Goal: Contribute content

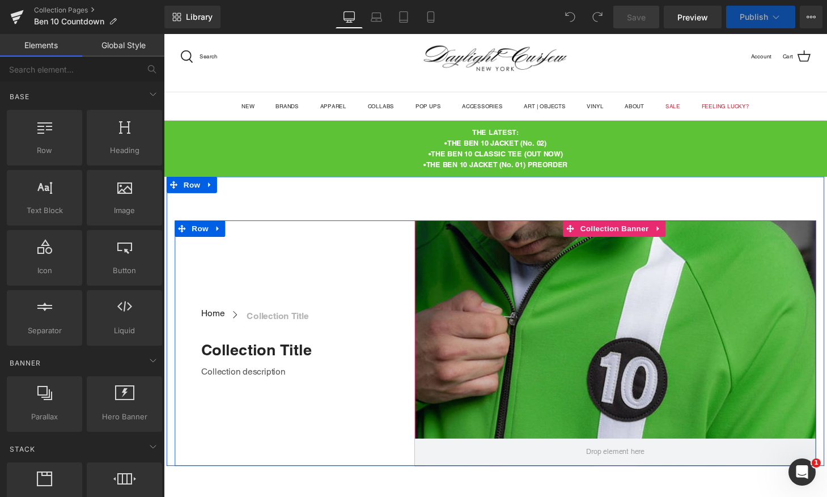
scroll to position [35, 0]
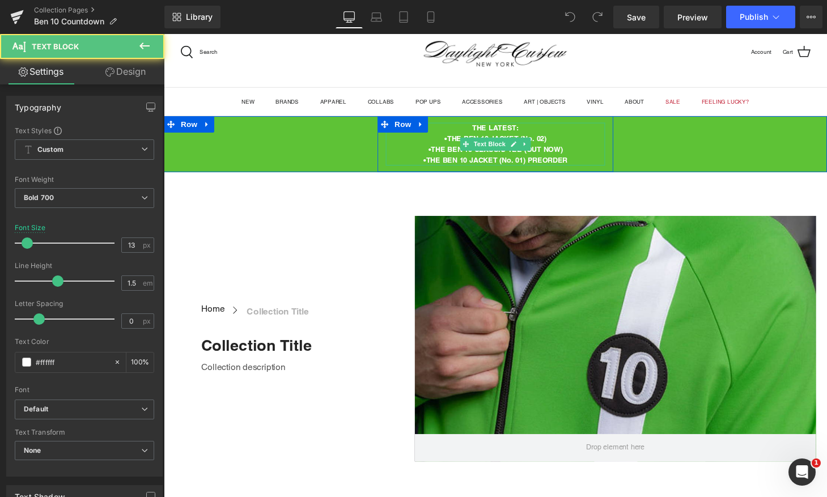
click at [454, 139] on p "•THE BEN 10 JACKET (No. 02)" at bounding box center [506, 142] width 227 height 11
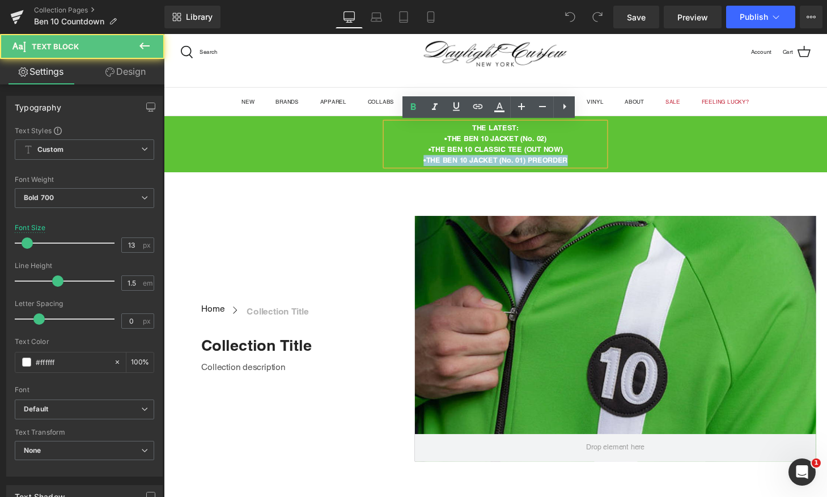
drag, startPoint x: 577, startPoint y: 164, endPoint x: 426, endPoint y: 167, distance: 150.8
click at [426, 167] on p "•THE BEN 10 JACKET (No. 01) PREORDER" at bounding box center [506, 164] width 227 height 11
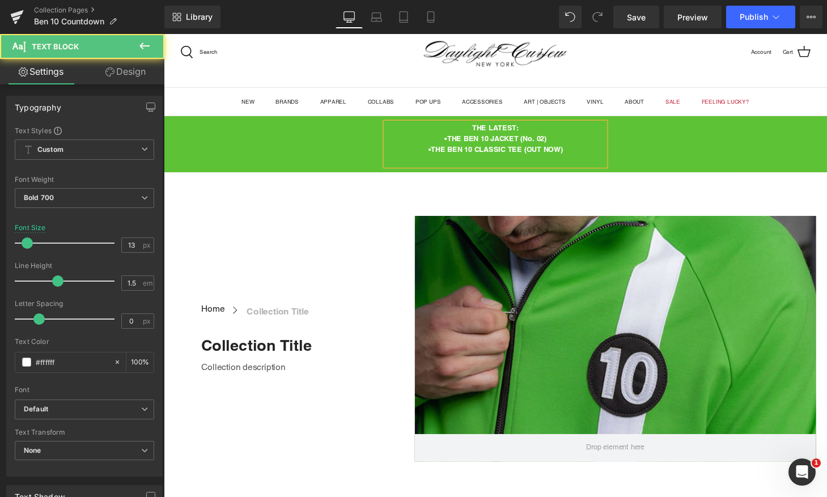
click at [449, 141] on p "•THE BEN 10 JACKET (No. 02)" at bounding box center [506, 142] width 227 height 11
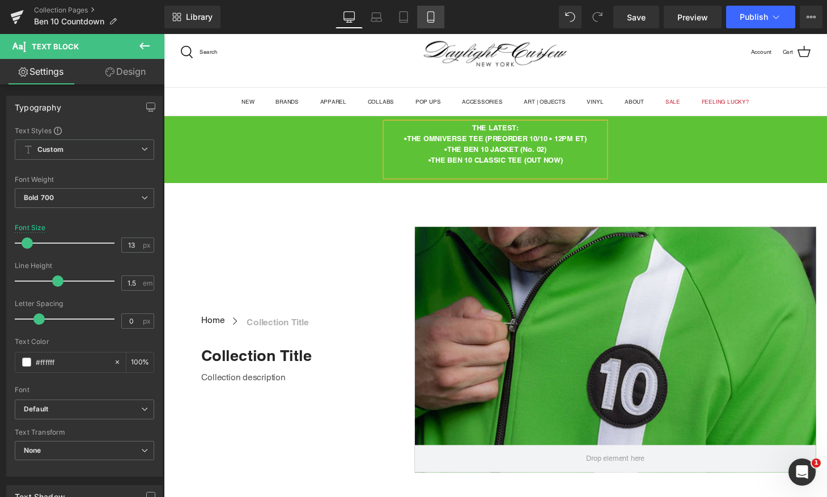
click at [430, 17] on icon at bounding box center [430, 16] width 11 height 11
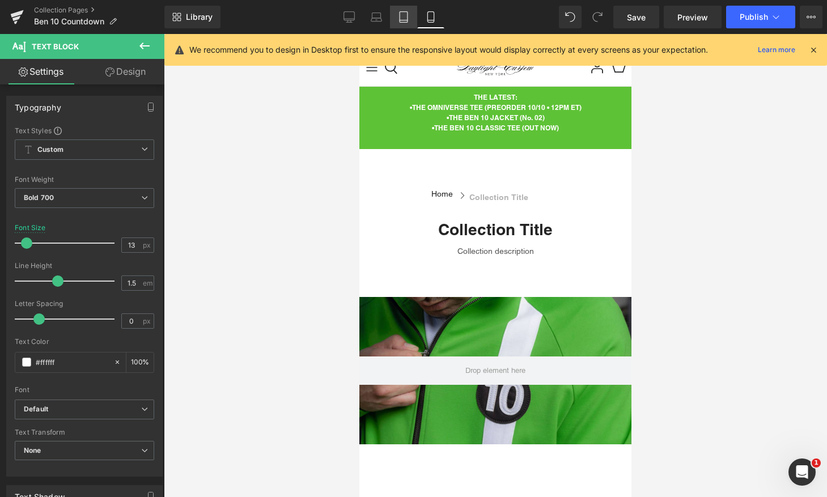
click at [406, 14] on icon at bounding box center [403, 16] width 11 height 11
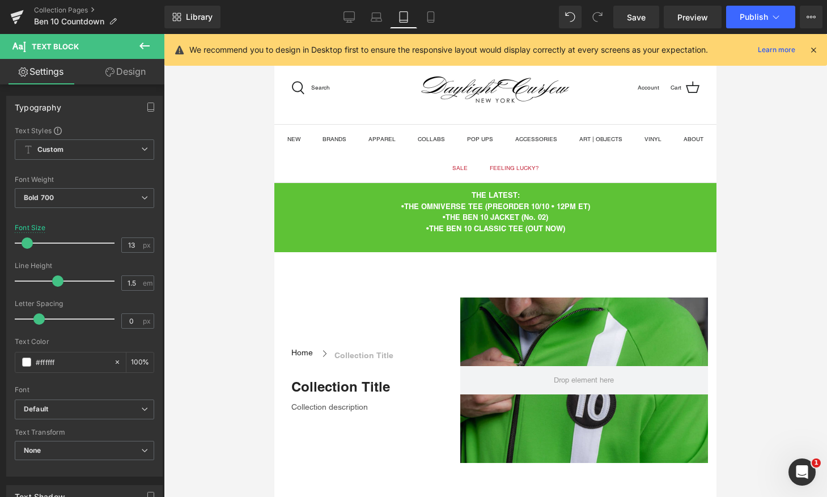
scroll to position [98, 0]
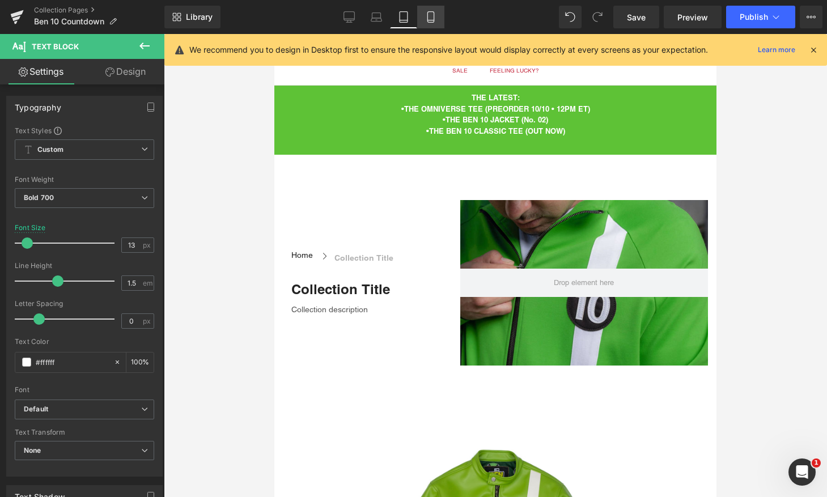
click at [430, 15] on icon at bounding box center [430, 16] width 11 height 11
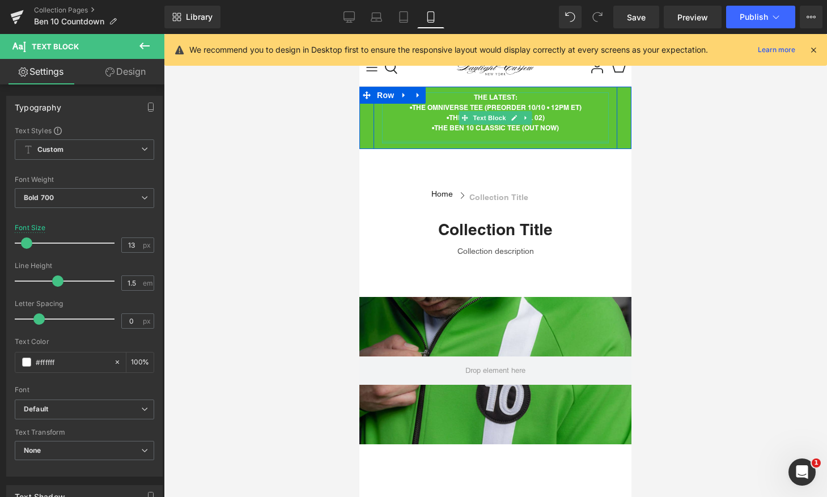
click at [471, 142] on div at bounding box center [495, 142] width 227 height 3
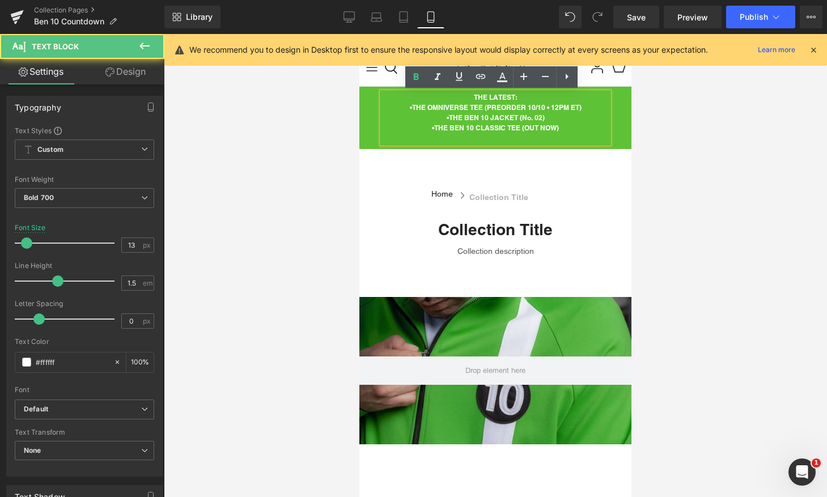
click at [474, 139] on p at bounding box center [495, 138] width 227 height 10
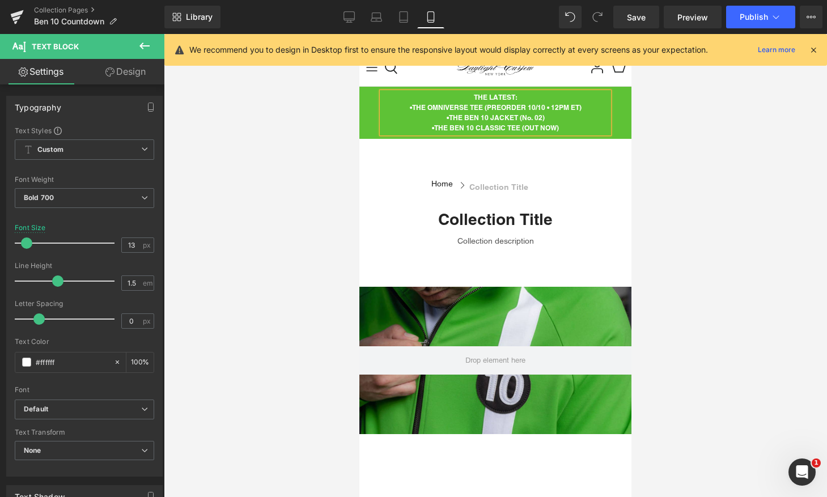
click at [420, 124] on p "•THE BEN 10 CLASSIC TEE (OUT NOW)" at bounding box center [495, 128] width 227 height 10
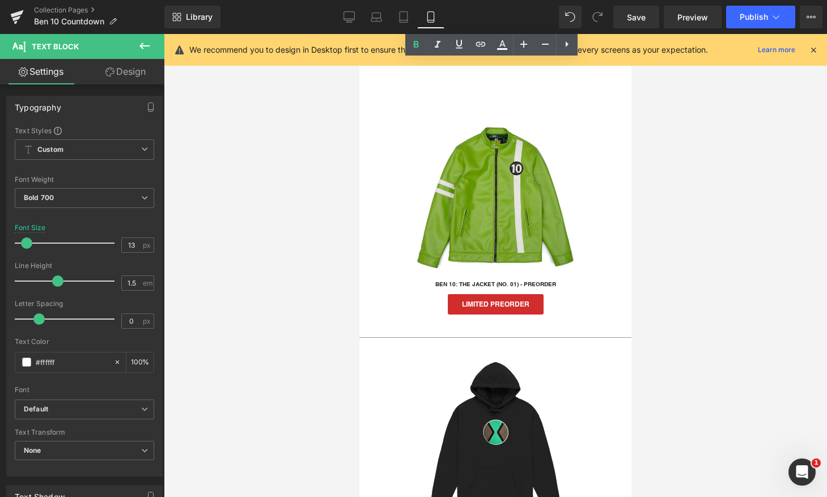
scroll to position [431, 0]
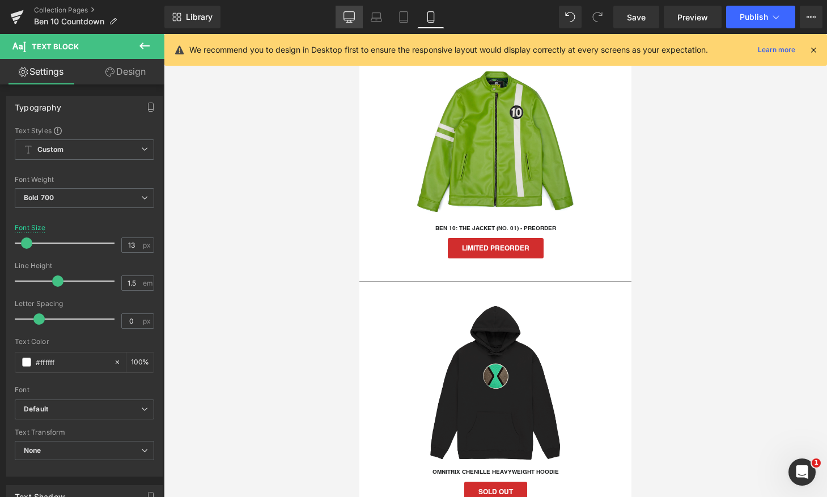
click at [347, 14] on icon at bounding box center [349, 16] width 11 height 11
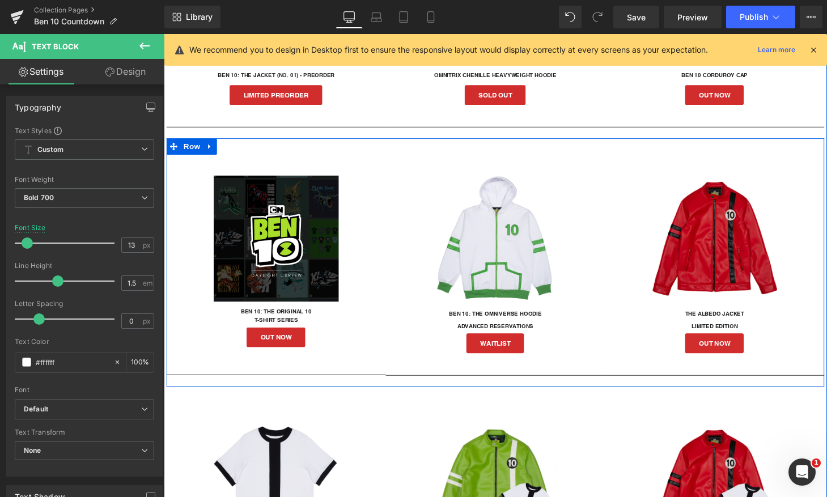
scroll to position [650, 0]
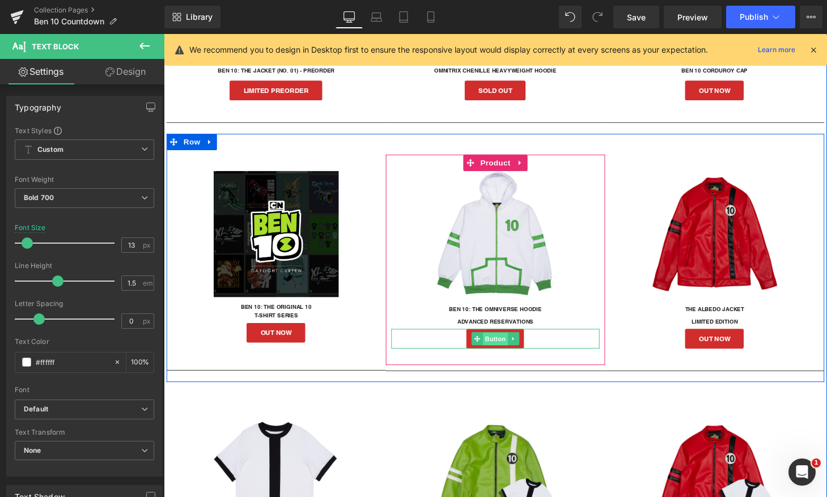
click at [502, 349] on span "Button" at bounding box center [507, 350] width 26 height 14
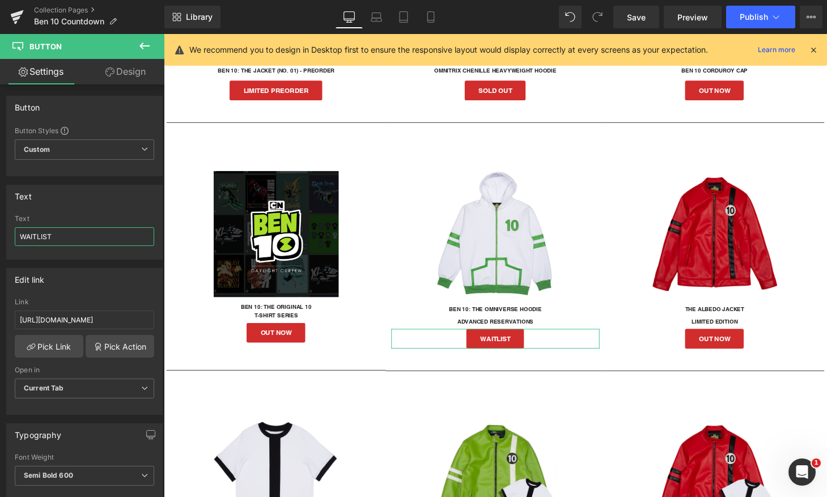
drag, startPoint x: 57, startPoint y: 237, endPoint x: -10, endPoint y: 220, distance: 69.0
click at [0, 220] on html "Button You are previewing how the will restyle your page. You can not edit Elem…" at bounding box center [413, 248] width 827 height 497
type input "N"
type input "OUT NOW"
click at [102, 322] on input "[URL][DOMAIN_NAME]" at bounding box center [84, 320] width 139 height 19
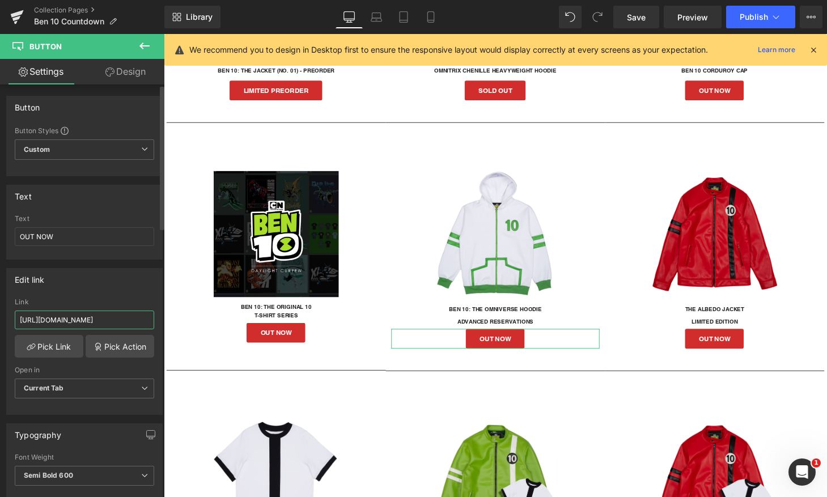
scroll to position [0, 103]
drag, startPoint x: 100, startPoint y: 321, endPoint x: 158, endPoint y: 321, distance: 57.8
click at [158, 321] on div "Edit link [URL][DOMAIN_NAME] Link [URL][DOMAIN_NAME] Pick Link Pick Action Curr…" at bounding box center [84, 337] width 169 height 155
click at [84, 321] on input "[URL][DOMAIN_NAME]" at bounding box center [84, 320] width 139 height 19
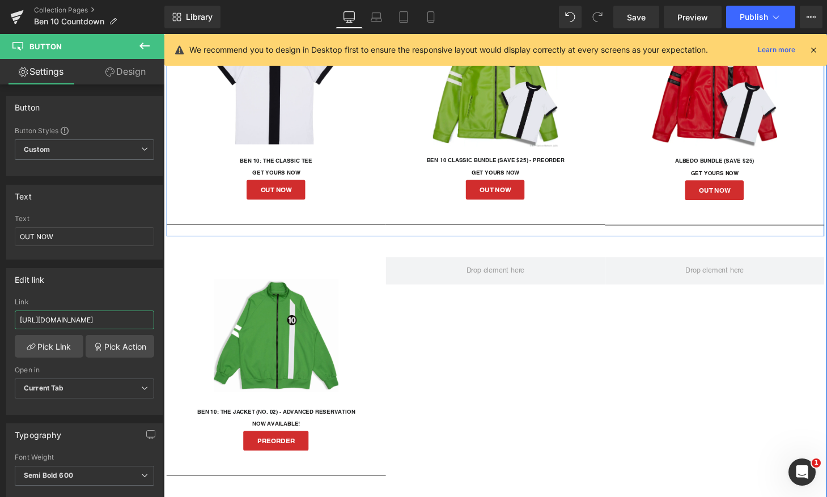
scroll to position [1062, 0]
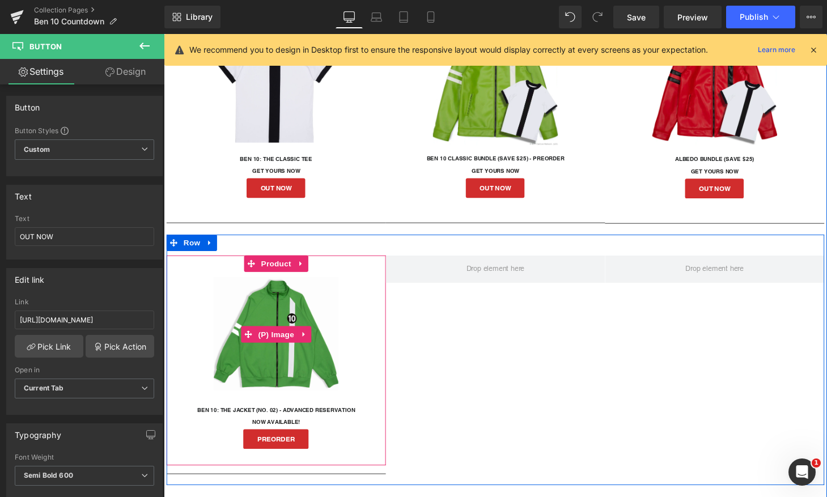
click at [269, 375] on img at bounding box center [279, 344] width 129 height 129
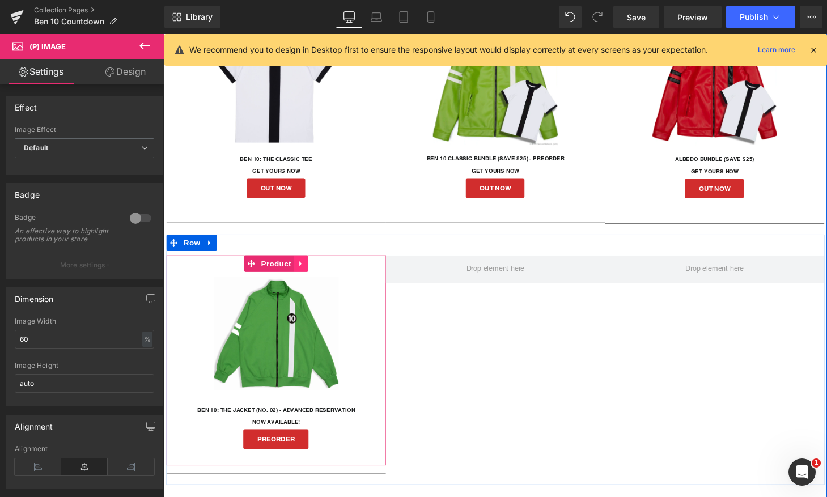
click at [304, 269] on icon at bounding box center [305, 271] width 2 height 5
click at [294, 271] on icon at bounding box center [298, 272] width 8 height 8
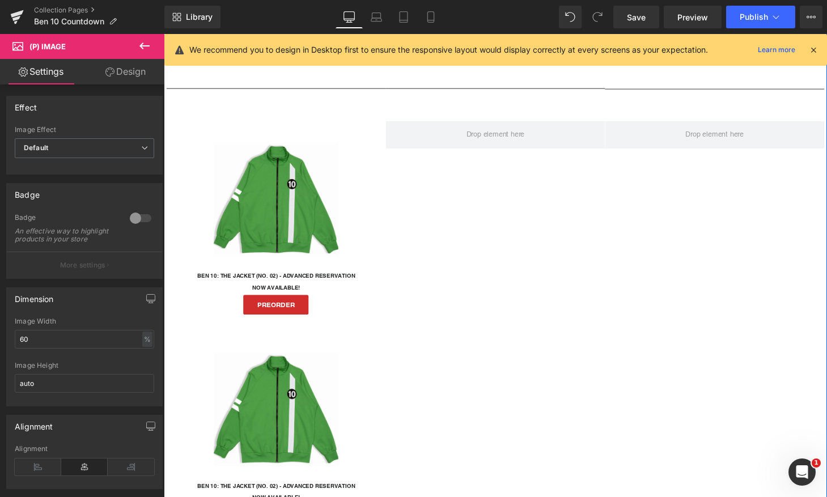
scroll to position [1190, 0]
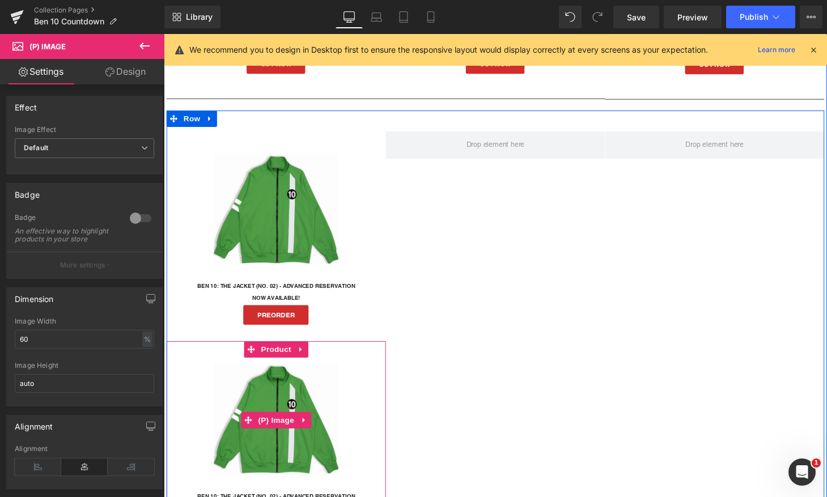
click at [283, 410] on img at bounding box center [279, 433] width 129 height 129
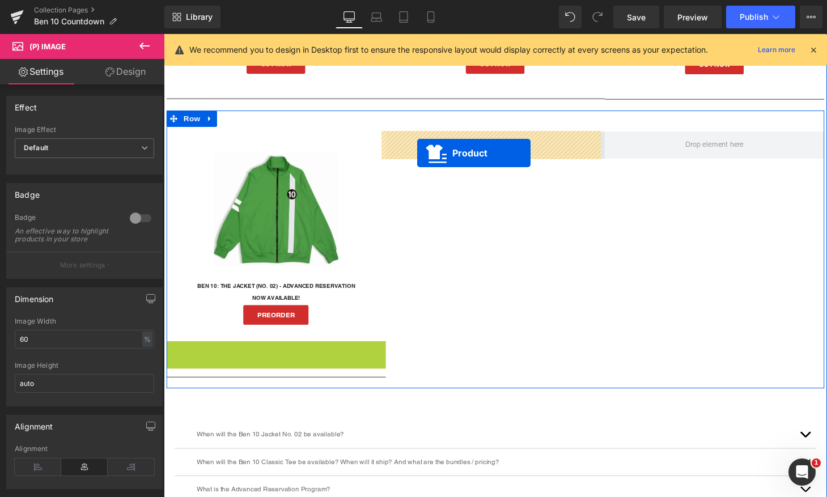
drag, startPoint x: 250, startPoint y: 363, endPoint x: 426, endPoint y: 157, distance: 271.0
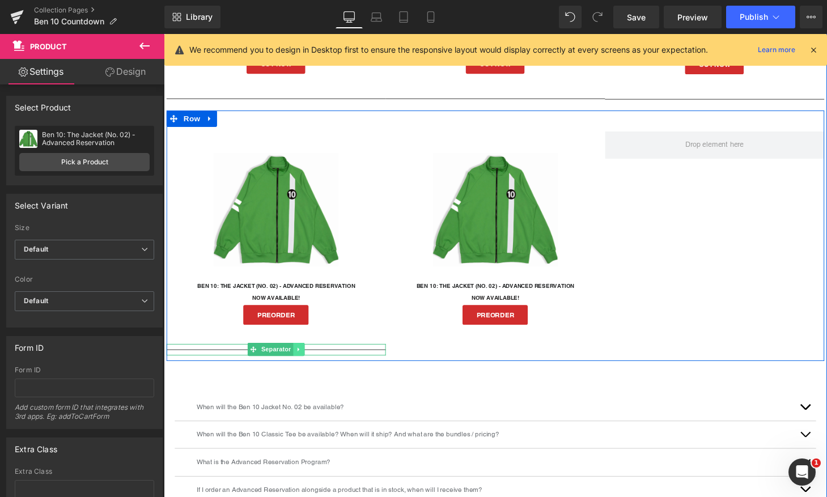
click at [300, 360] on icon at bounding box center [303, 360] width 6 height 7
click at [295, 360] on icon at bounding box center [298, 361] width 6 height 6
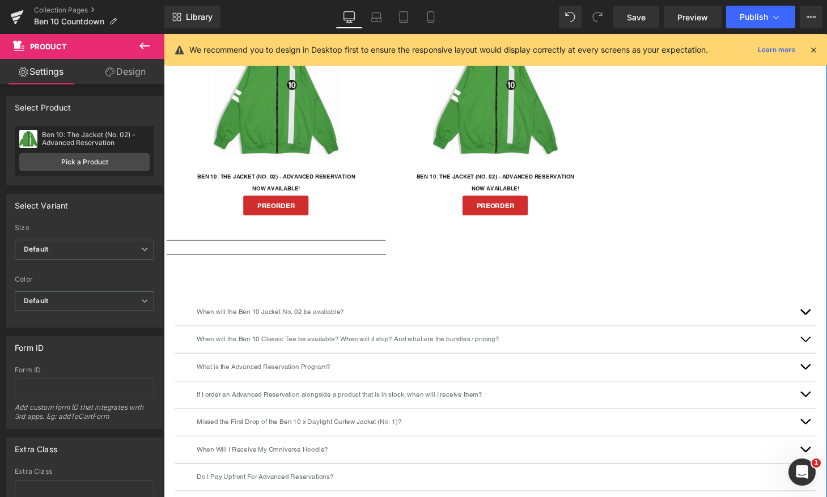
scroll to position [1217, 0]
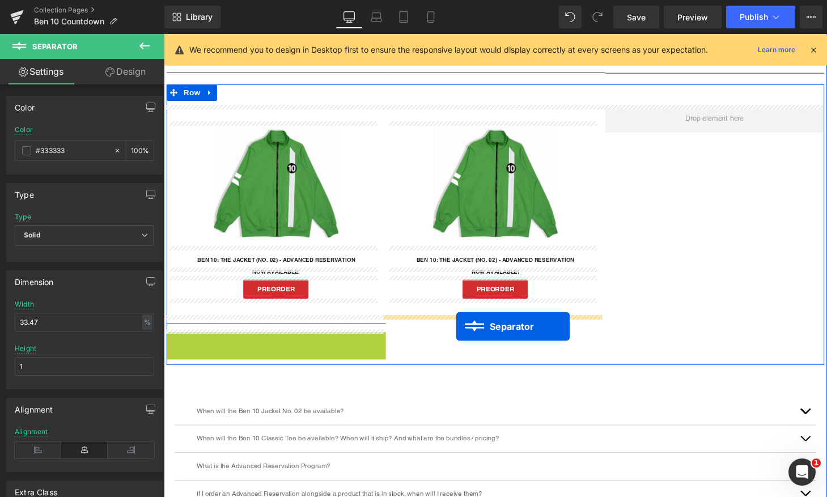
drag, startPoint x: 251, startPoint y: 346, endPoint x: 467, endPoint y: 337, distance: 215.6
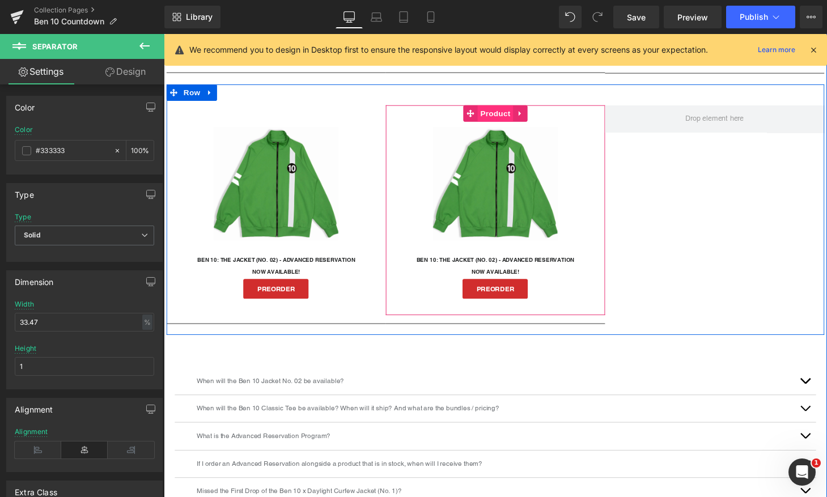
click at [500, 112] on span "Product" at bounding box center [506, 116] width 37 height 17
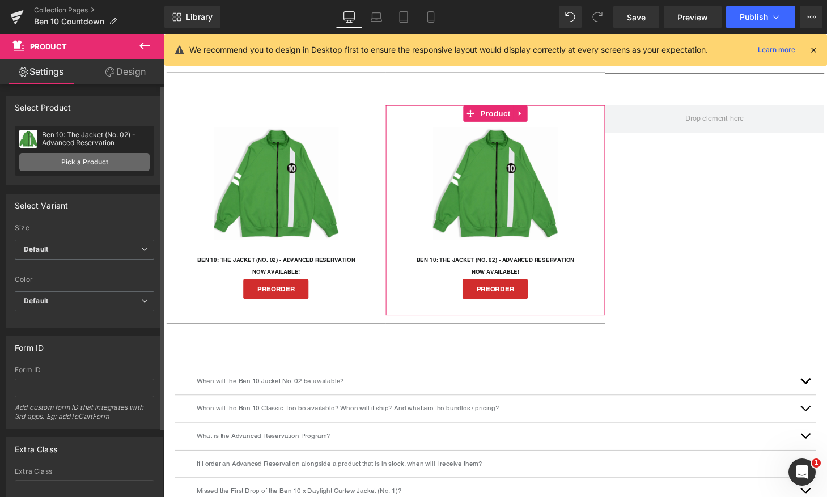
click at [73, 162] on link "Pick a Product" at bounding box center [84, 162] width 130 height 18
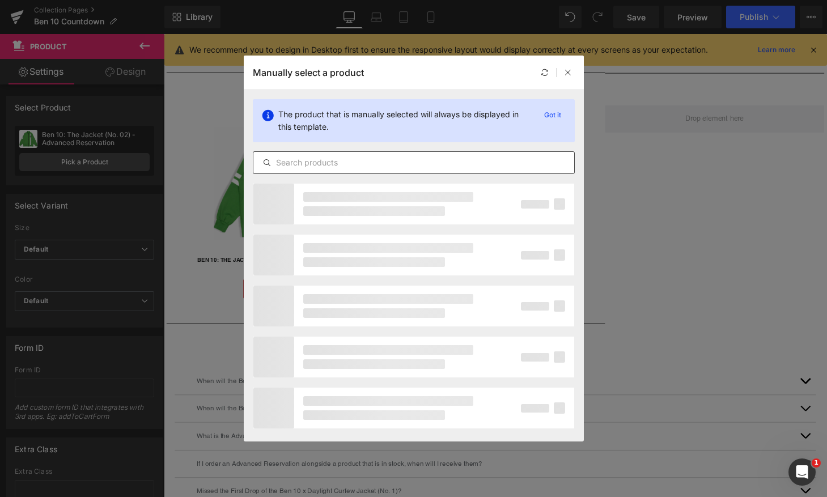
click at [310, 164] on input "text" at bounding box center [413, 163] width 321 height 14
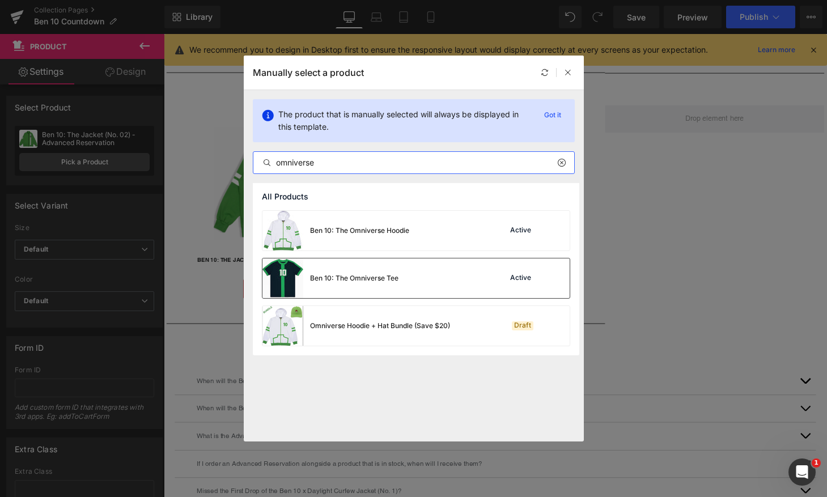
type input "omniverse"
click at [398, 281] on div "Ben 10: The Omniverse Tee" at bounding box center [354, 278] width 88 height 10
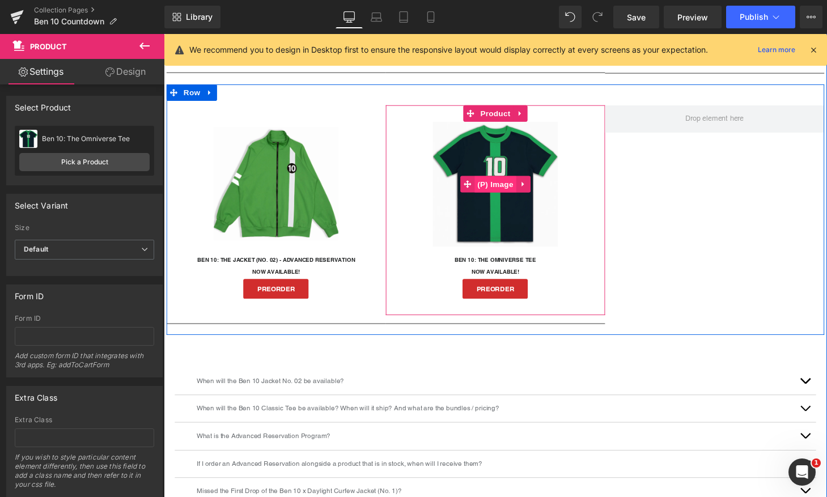
click at [503, 185] on span "(P) Image" at bounding box center [506, 189] width 43 height 17
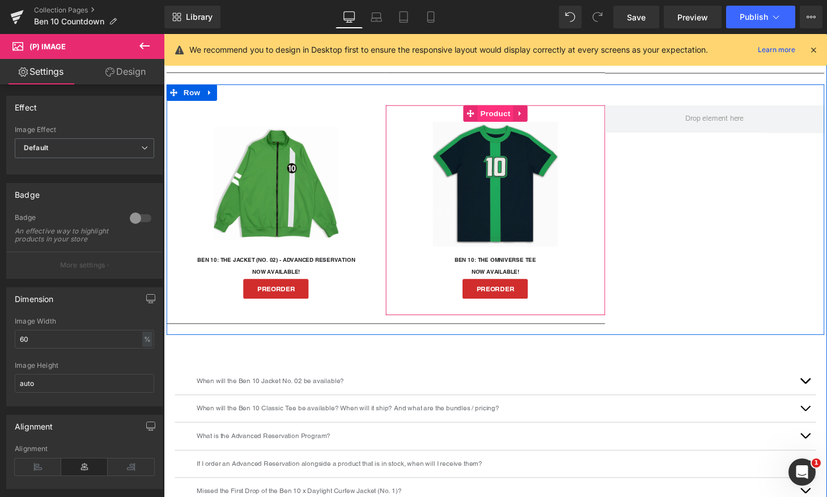
click at [501, 113] on span "Product" at bounding box center [506, 116] width 37 height 17
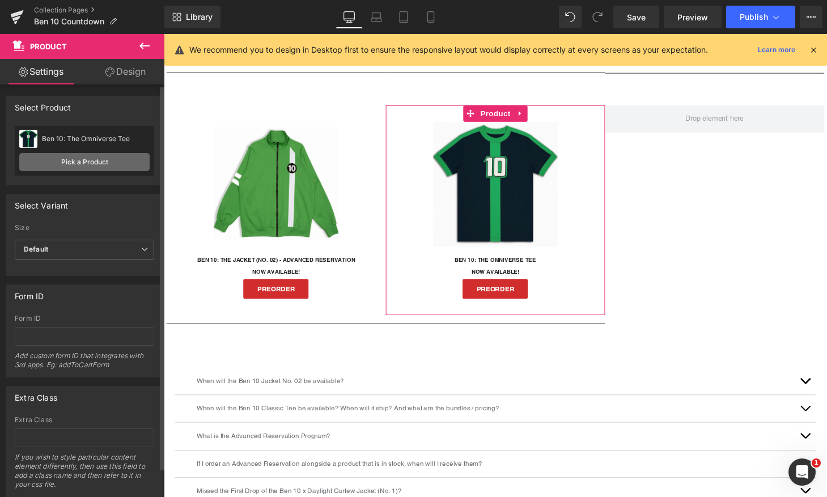
click at [70, 154] on link "Pick a Product" at bounding box center [84, 162] width 130 height 18
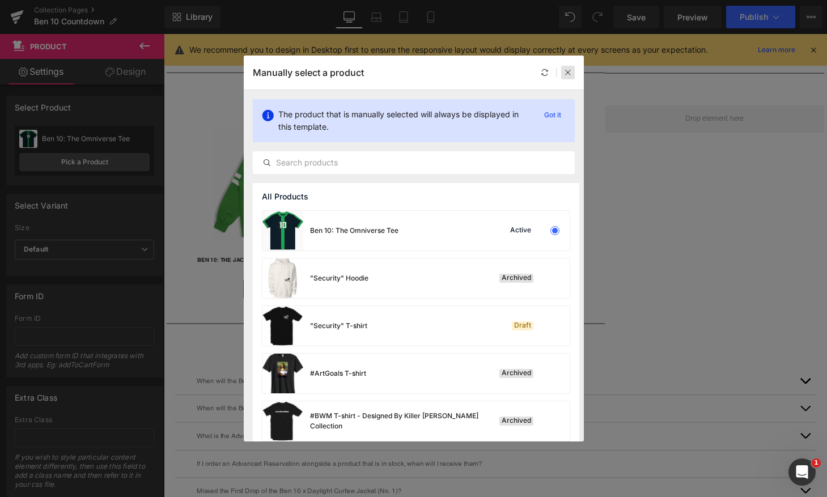
click at [567, 75] on icon at bounding box center [568, 73] width 8 height 8
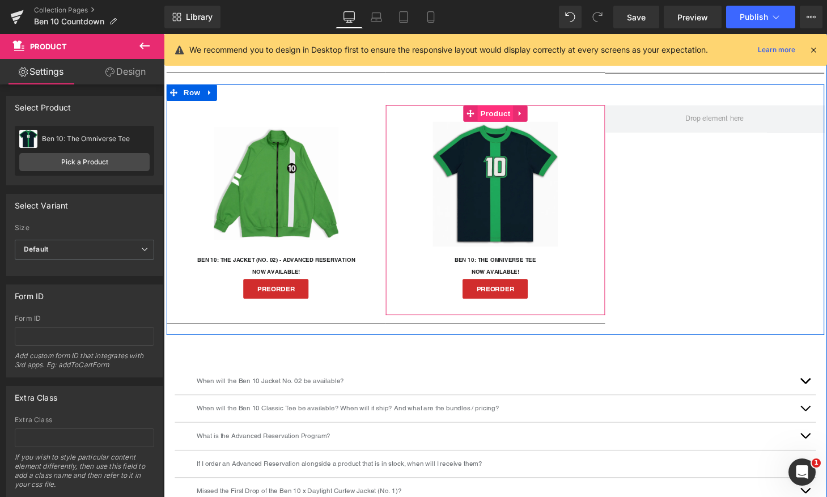
click at [497, 115] on span "Product" at bounding box center [506, 116] width 37 height 17
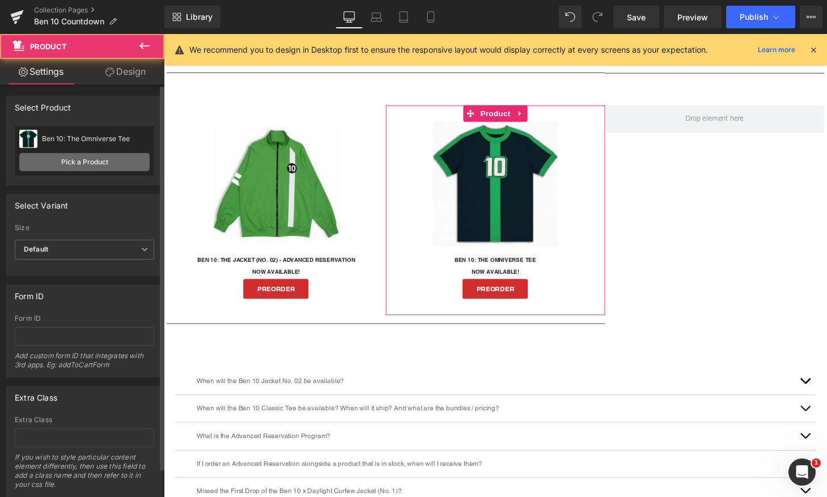
click at [67, 157] on link "Pick a Product" at bounding box center [84, 162] width 130 height 18
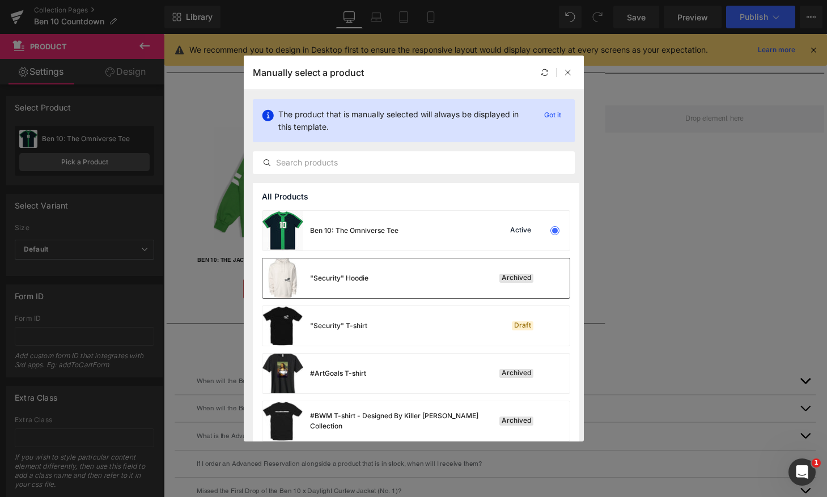
click at [366, 277] on div ""Security" Hoodie" at bounding box center [339, 278] width 58 height 10
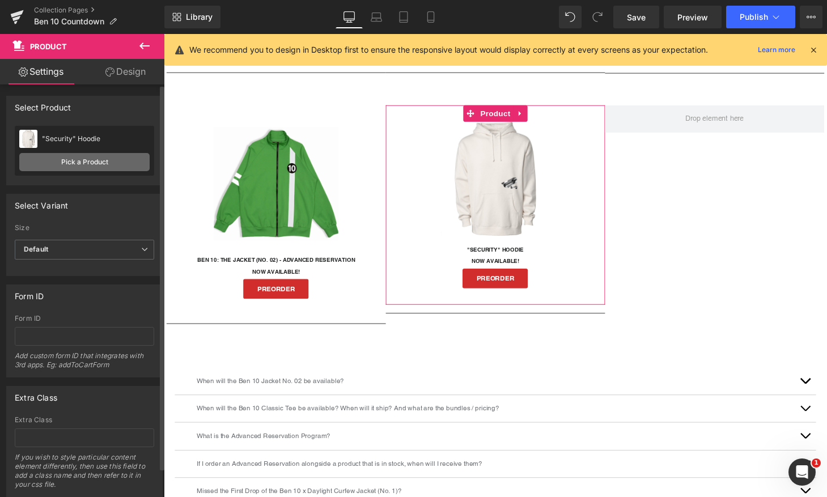
click at [74, 160] on link "Pick a Product" at bounding box center [84, 162] width 130 height 18
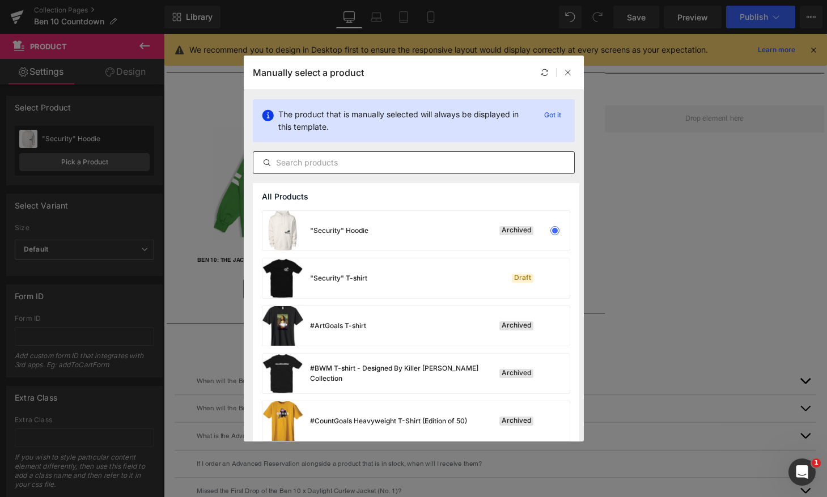
click at [306, 160] on input "text" at bounding box center [413, 163] width 321 height 14
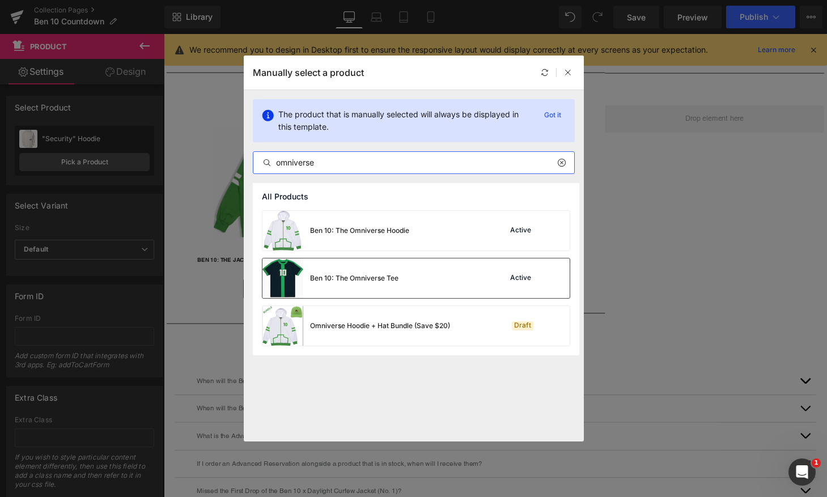
type input "omniverse"
click at [341, 276] on div "Ben 10: The Omniverse Tee" at bounding box center [354, 278] width 88 height 10
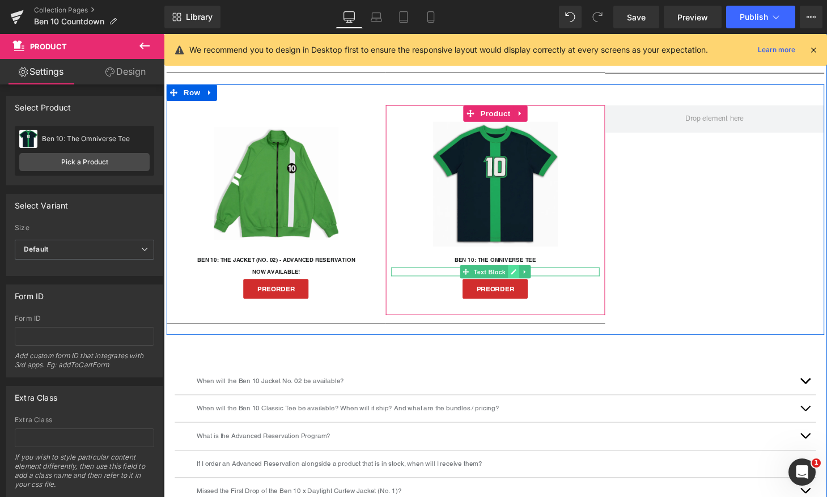
click at [522, 278] on icon at bounding box center [525, 280] width 6 height 7
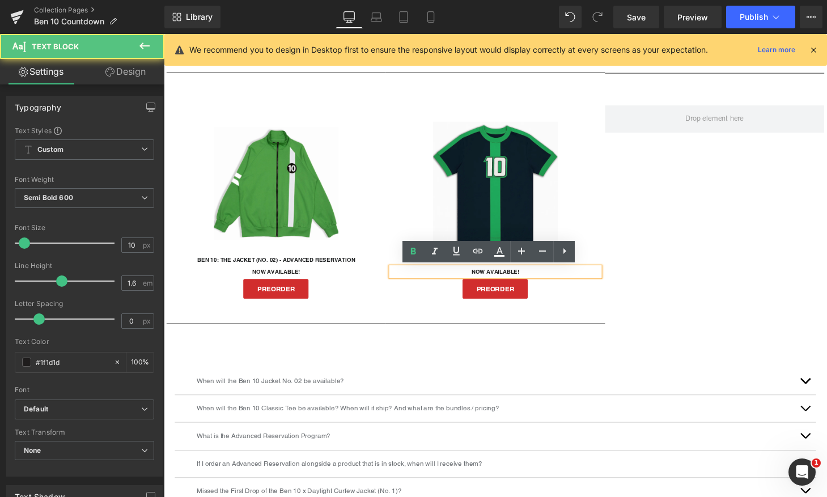
click at [495, 279] on p "NOW AVAILABLE!" at bounding box center [506, 279] width 215 height 9
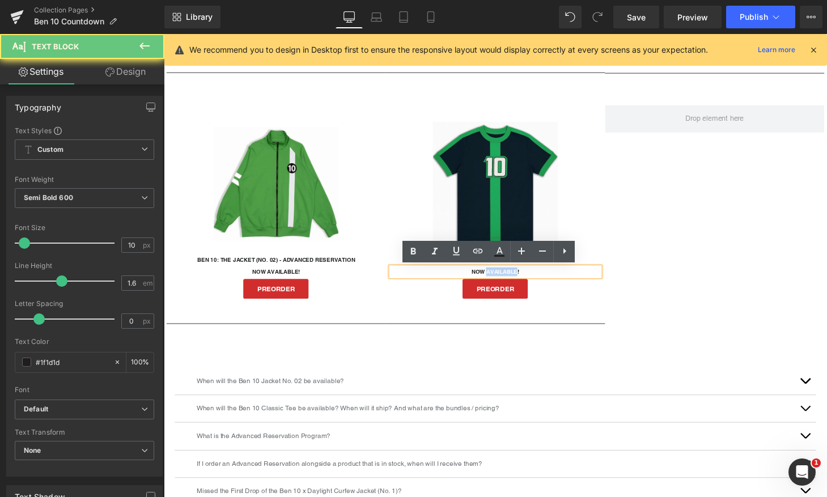
click at [524, 277] on p "NOW AVAILABLE!" at bounding box center [506, 279] width 215 height 9
drag, startPoint x: 529, startPoint y: 278, endPoint x: 460, endPoint y: 278, distance: 68.6
click at [460, 278] on p "NOW AVAILABLE!" at bounding box center [506, 279] width 215 height 9
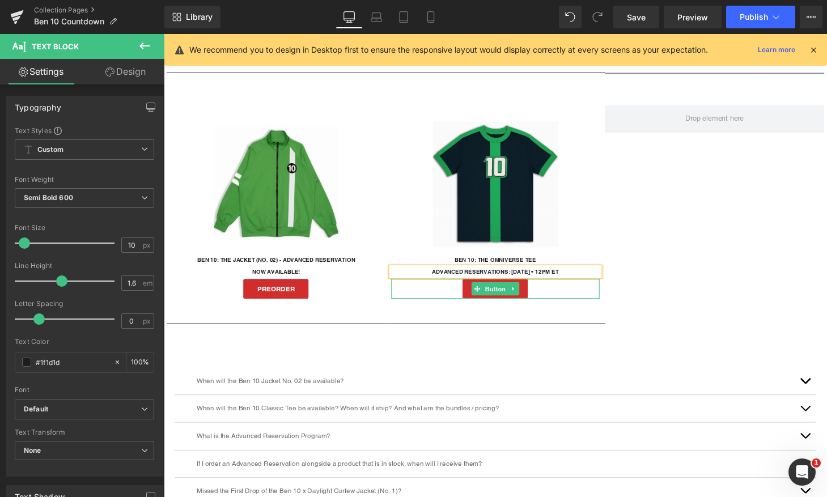
click at [531, 295] on link "PREORDER" at bounding box center [506, 297] width 67 height 20
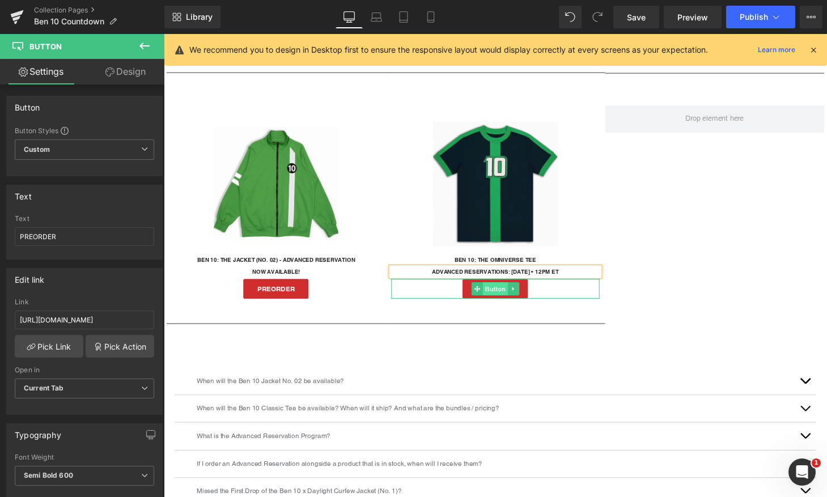
click at [505, 298] on span "Button" at bounding box center [507, 298] width 26 height 14
drag, startPoint x: 61, startPoint y: 240, endPoint x: -29, endPoint y: 218, distance: 92.7
click at [0, 218] on html "Button You are previewing how the will restyle your page. You can not edit Elem…" at bounding box center [413, 248] width 827 height 497
drag, startPoint x: 55, startPoint y: 238, endPoint x: -32, endPoint y: 228, distance: 87.3
click at [0, 228] on html "Button You are previewing how the will restyle your page. You can not edit Elem…" at bounding box center [413, 248] width 827 height 497
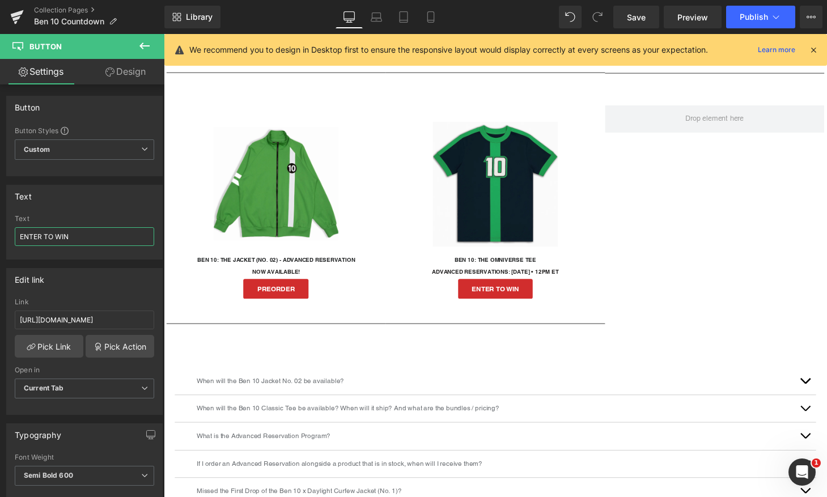
type input "ENTER TO WIN"
click at [53, 317] on input "[URL][DOMAIN_NAME]" at bounding box center [84, 320] width 139 height 19
paste input "pages/ben-10-omniverse-tee-giveaway"
type input "[URL][DOMAIN_NAME]"
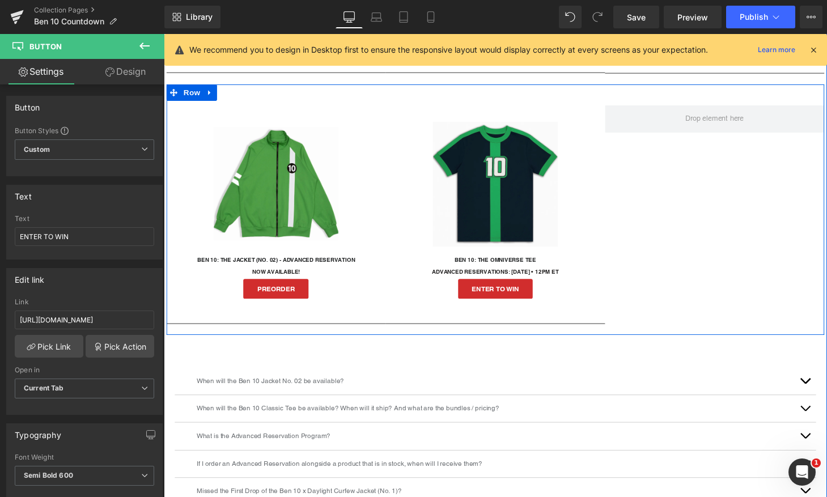
click at [732, 290] on div "Sale Off (P) Image Ben 10: The Jacket (No. 02) - Advanced Reservation (P) Title…" at bounding box center [507, 215] width 680 height 259
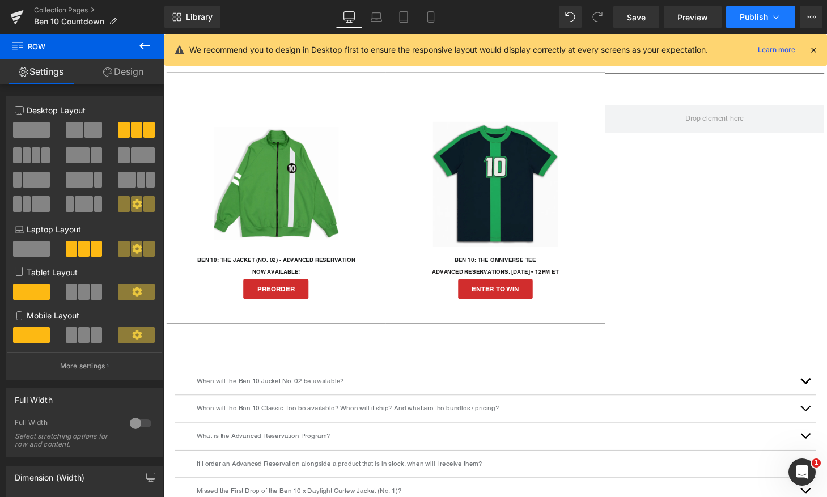
click at [754, 22] on button "Publish" at bounding box center [760, 17] width 69 height 23
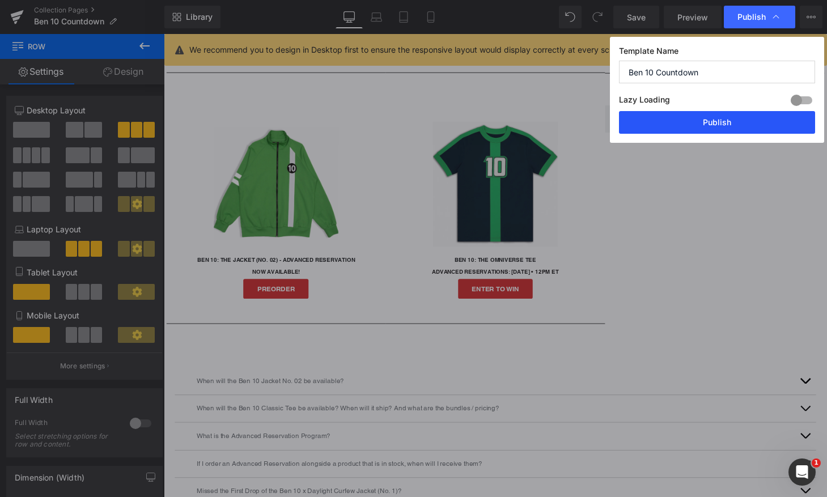
click at [727, 120] on button "Publish" at bounding box center [717, 122] width 196 height 23
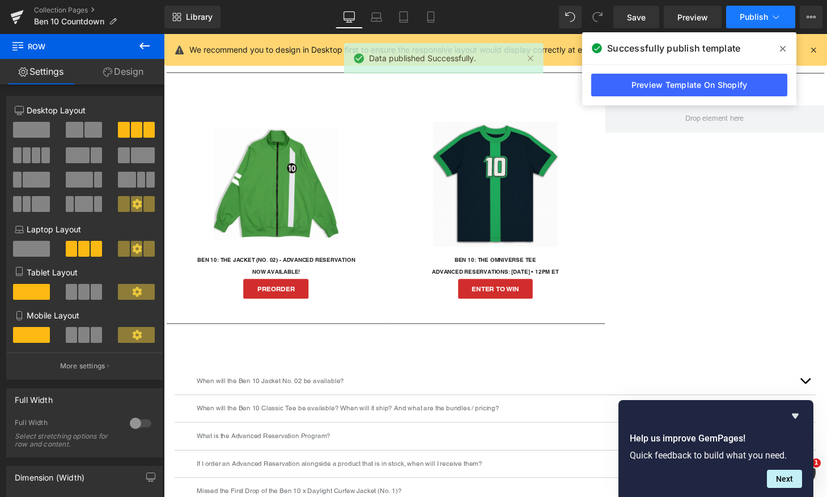
click at [769, 17] on button "Publish" at bounding box center [760, 17] width 69 height 23
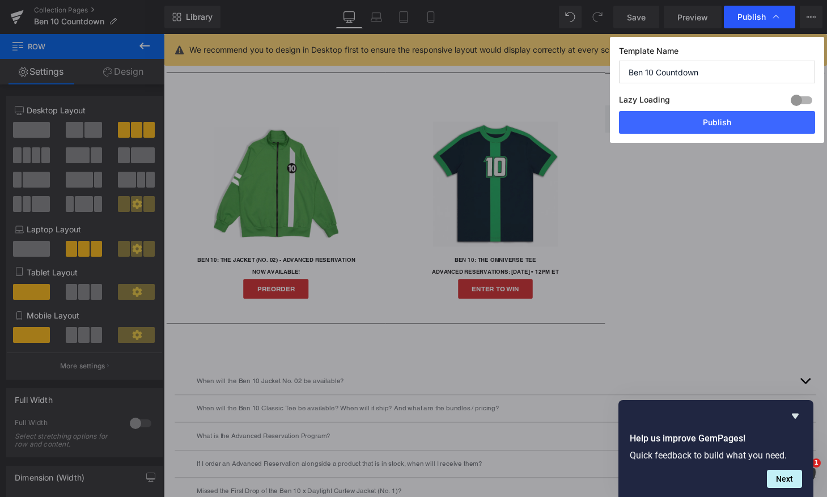
click at [769, 16] on span "Publish" at bounding box center [759, 16] width 44 height 11
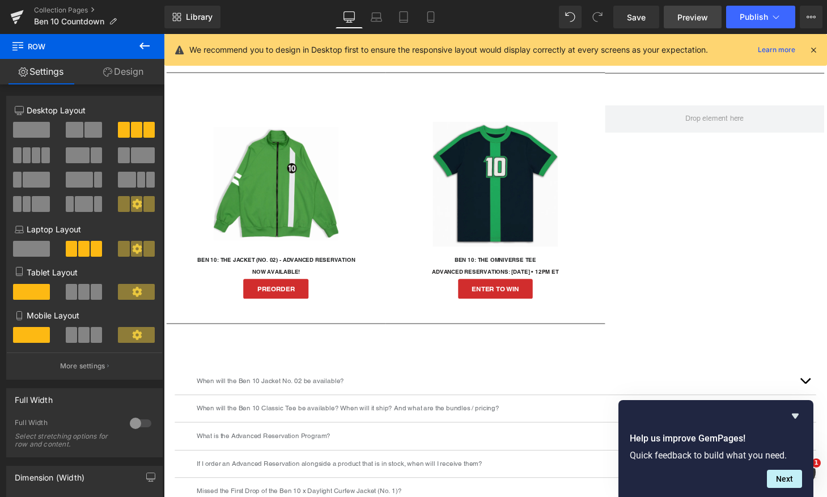
click at [684, 15] on span "Preview" at bounding box center [692, 17] width 31 height 12
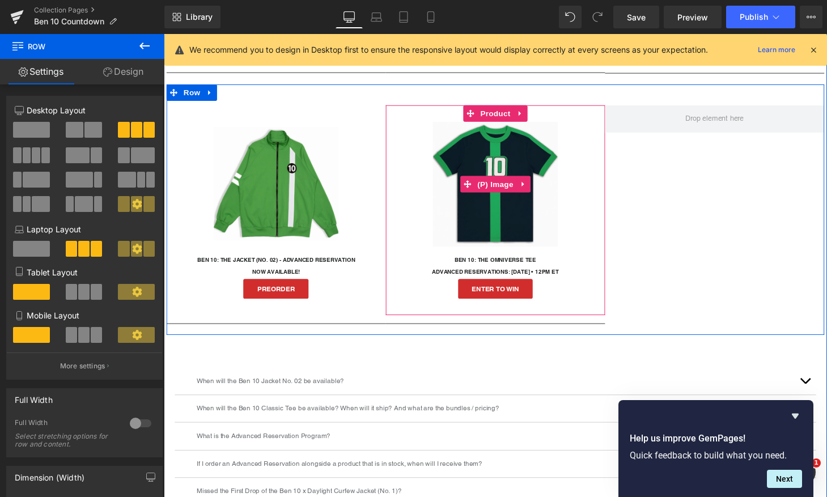
click at [498, 208] on img at bounding box center [506, 189] width 129 height 129
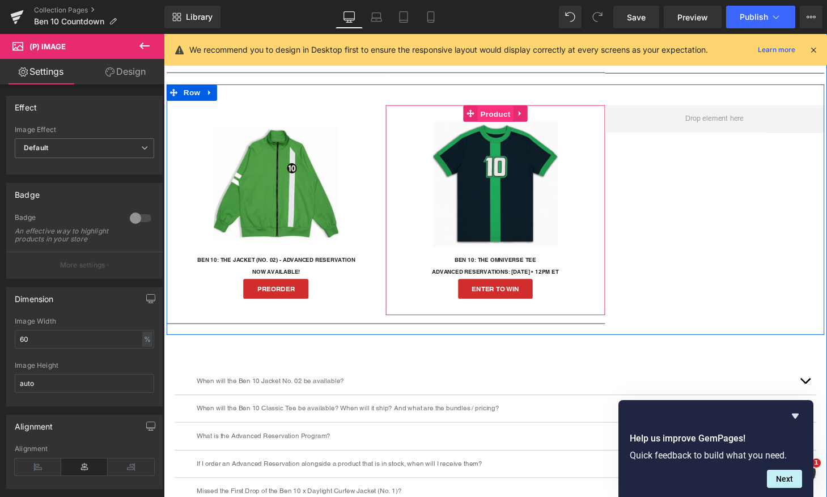
click at [499, 119] on span "Product" at bounding box center [506, 116] width 37 height 17
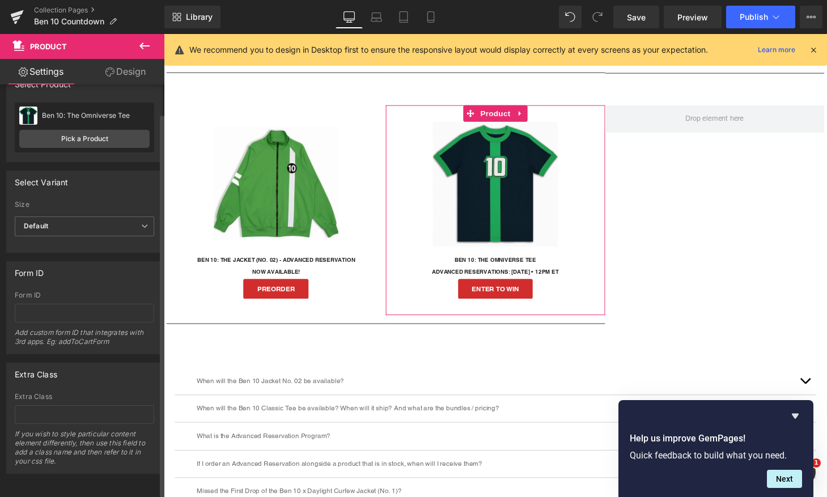
scroll to position [0, 0]
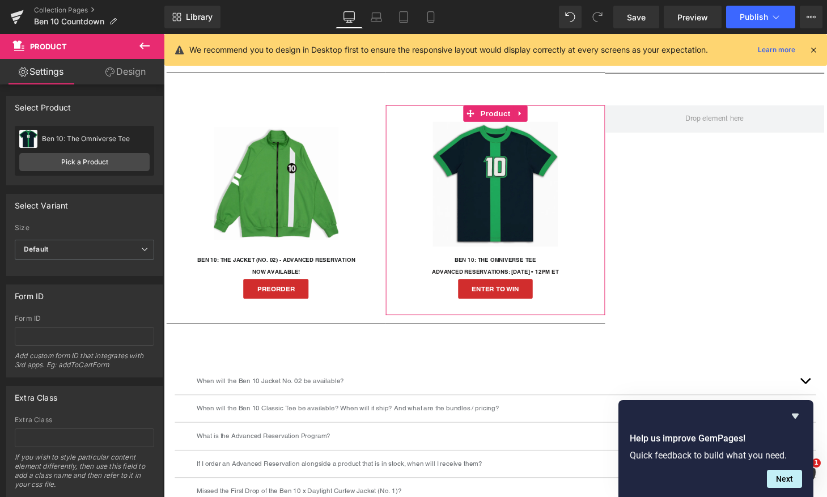
click at [130, 71] on link "Design" at bounding box center [125, 72] width 82 height 26
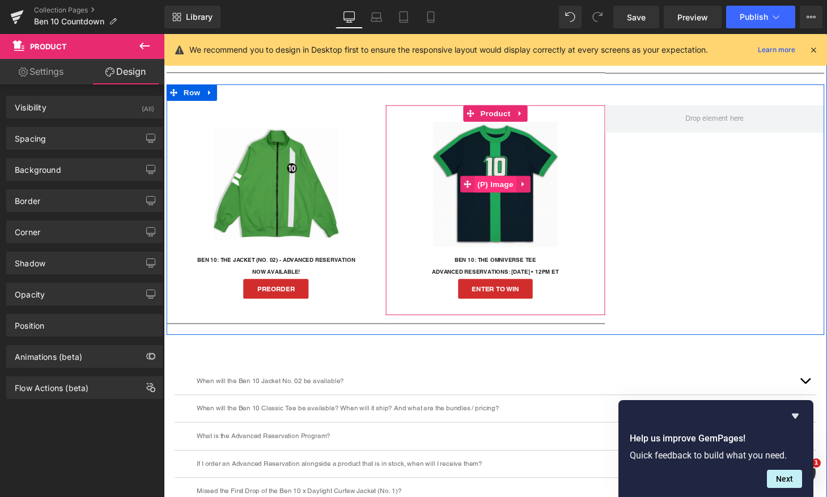
click at [499, 188] on span "(P) Image" at bounding box center [506, 189] width 43 height 17
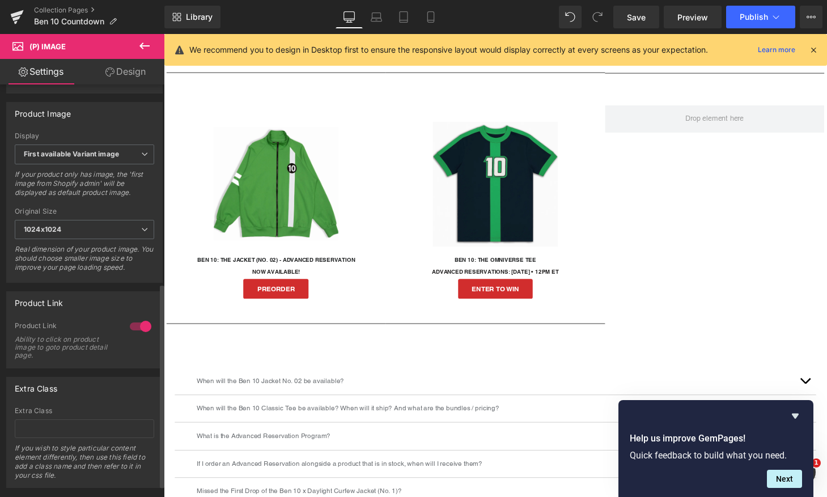
scroll to position [403, 0]
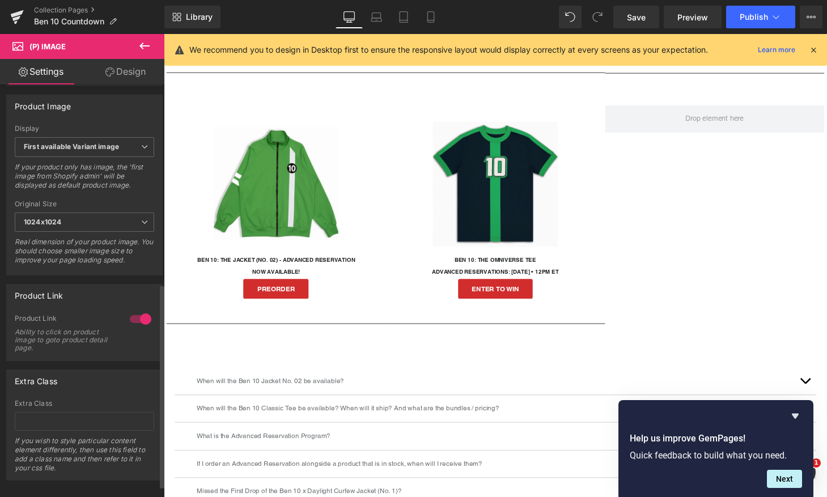
click at [141, 328] on div at bounding box center [140, 319] width 27 height 18
click at [757, 15] on span "Publish" at bounding box center [754, 16] width 28 height 9
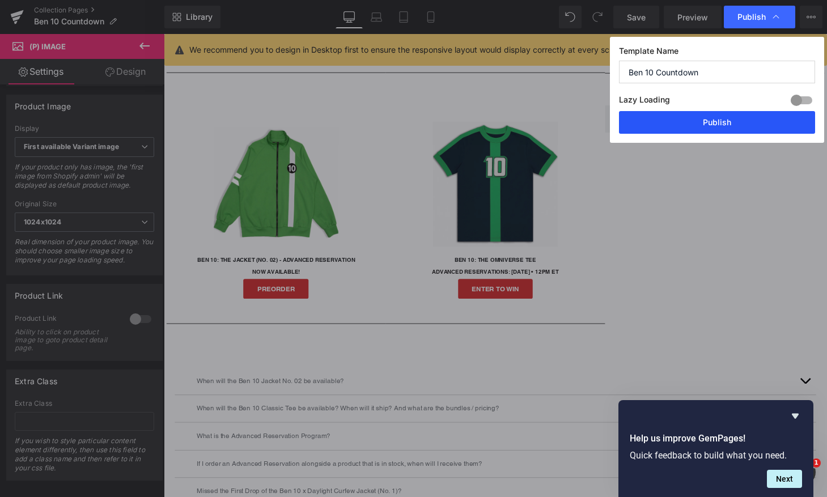
click at [693, 122] on button "Publish" at bounding box center [717, 122] width 196 height 23
